Goal: Complete application form

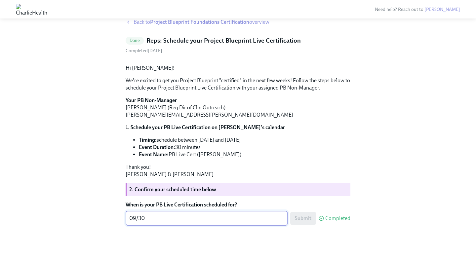
scroll to position [56, 0]
click at [218, 222] on textarea "09/30" at bounding box center [207, 218] width 154 height 8
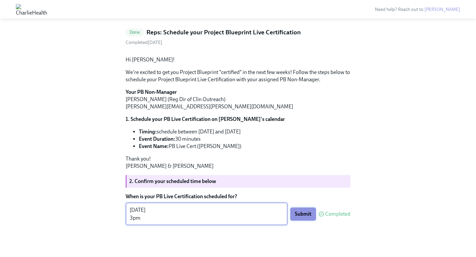
type textarea "[DATE] 3pm"
click at [300, 218] on span "Submit" at bounding box center [303, 214] width 17 height 7
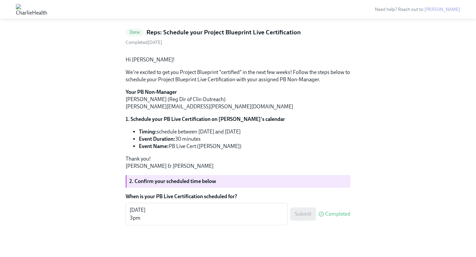
scroll to position [0, 0]
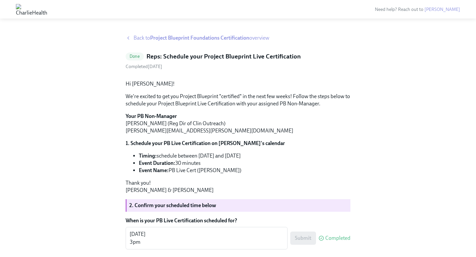
click at [127, 38] on icon at bounding box center [128, 37] width 5 height 5
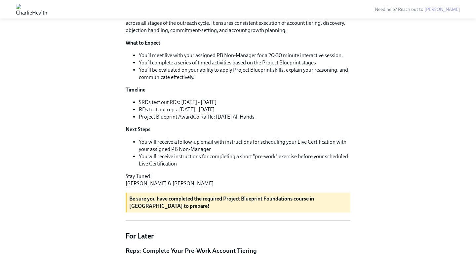
scroll to position [254, 0]
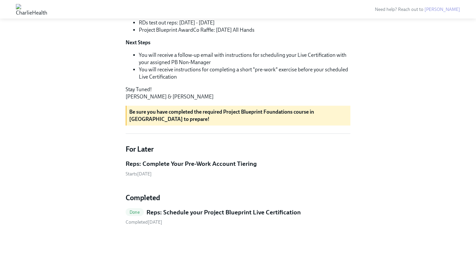
click at [220, 164] on h5 "Reps: Complete Your Pre-Work Account Tiering" at bounding box center [191, 164] width 131 height 9
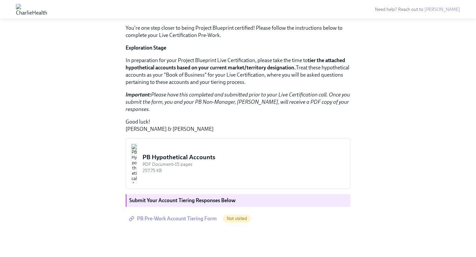
scroll to position [123, 0]
click at [179, 220] on span "PB Pre-Work Account Tiering Form" at bounding box center [173, 219] width 87 height 7
